Goal: Task Accomplishment & Management: Manage account settings

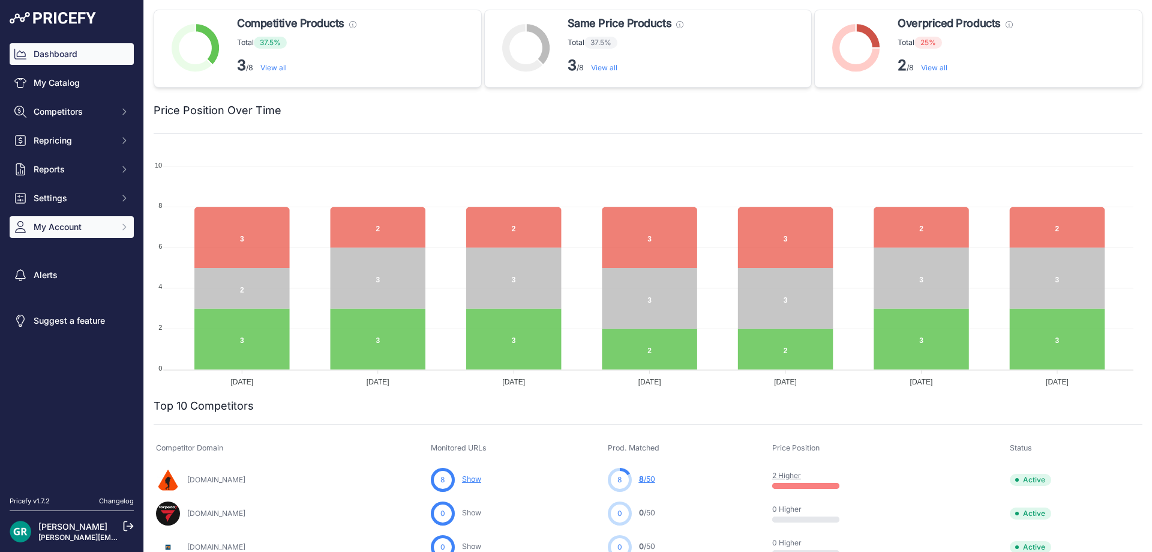
click at [70, 231] on span "My Account" at bounding box center [73, 227] width 79 height 12
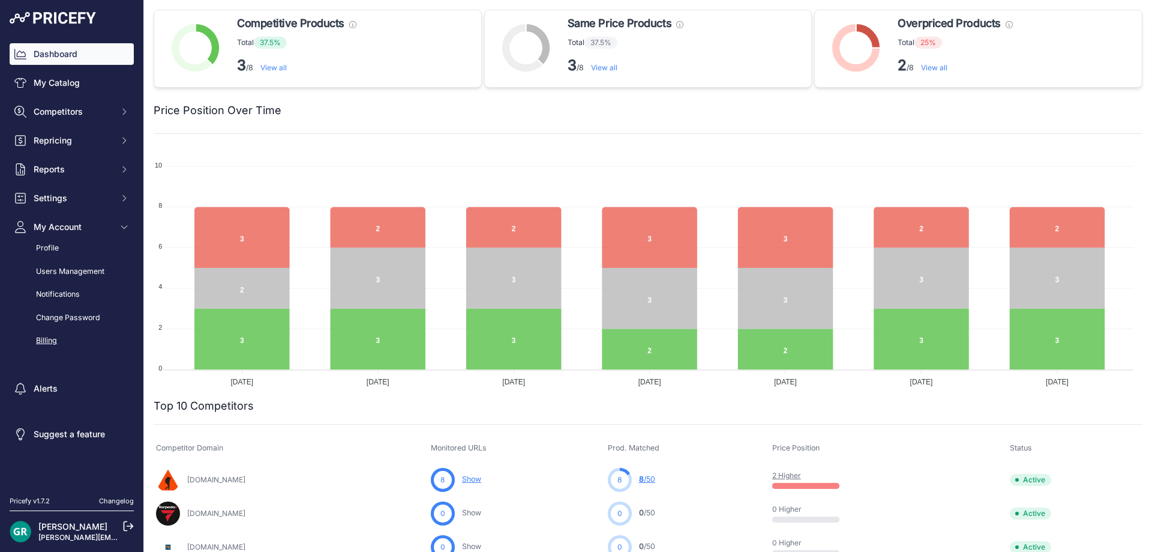
click at [53, 337] on link "Billing" at bounding box center [72, 340] width 124 height 21
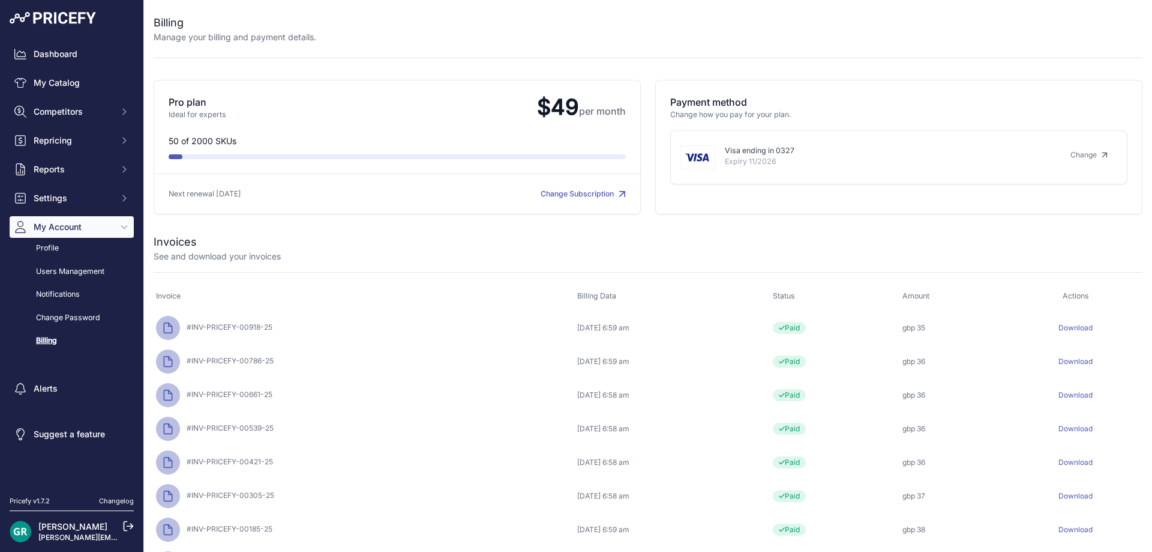
click at [1085, 157] on link "Change" at bounding box center [1089, 154] width 56 height 19
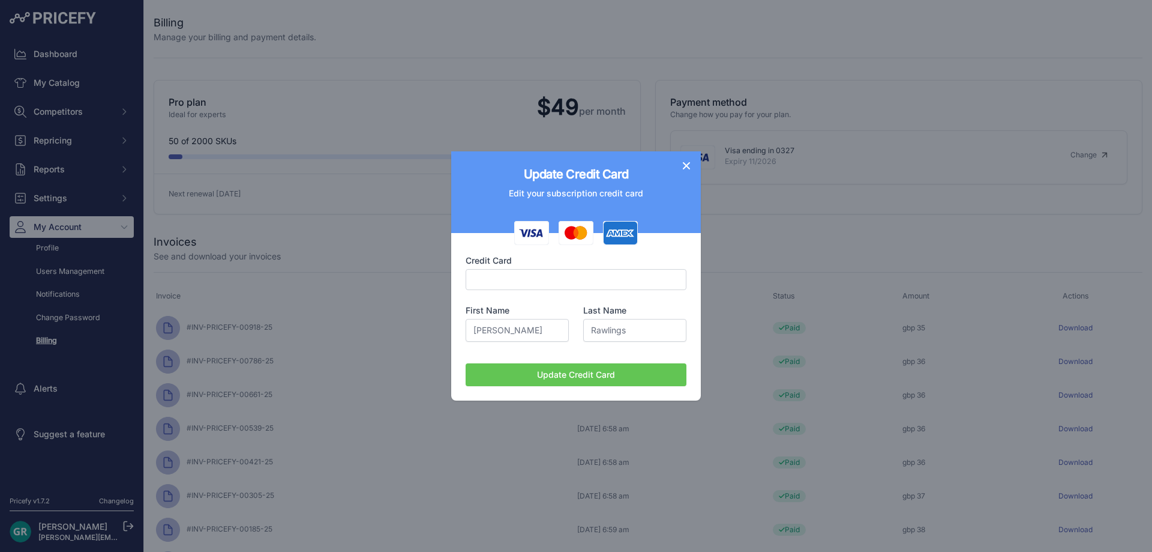
click at [576, 373] on button "Update Credit Card" at bounding box center [576, 374] width 221 height 23
click at [687, 168] on icon "button" at bounding box center [687, 166] width 12 height 12
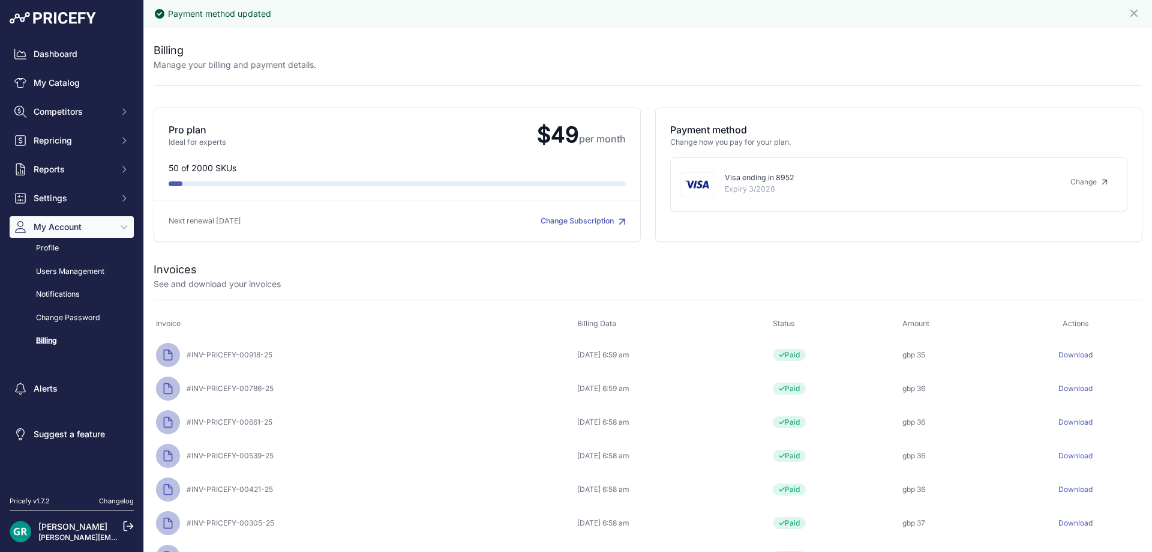
click at [52, 19] on img at bounding box center [53, 18] width 86 height 12
